Goal: Answer question/provide support

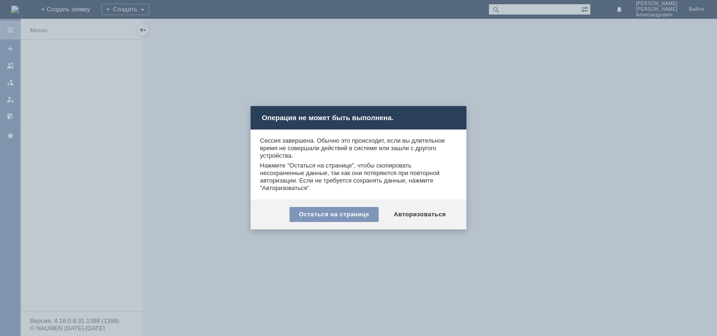
click at [436, 212] on div "Авторизоваться" at bounding box center [419, 214] width 71 height 15
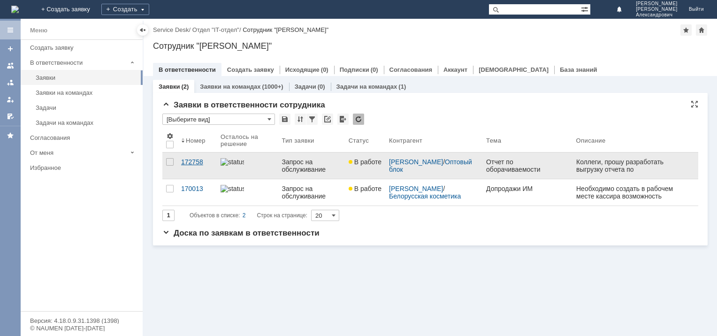
click at [193, 160] on div "172758" at bounding box center [197, 162] width 32 height 8
